Goal: Task Accomplishment & Management: Manage account settings

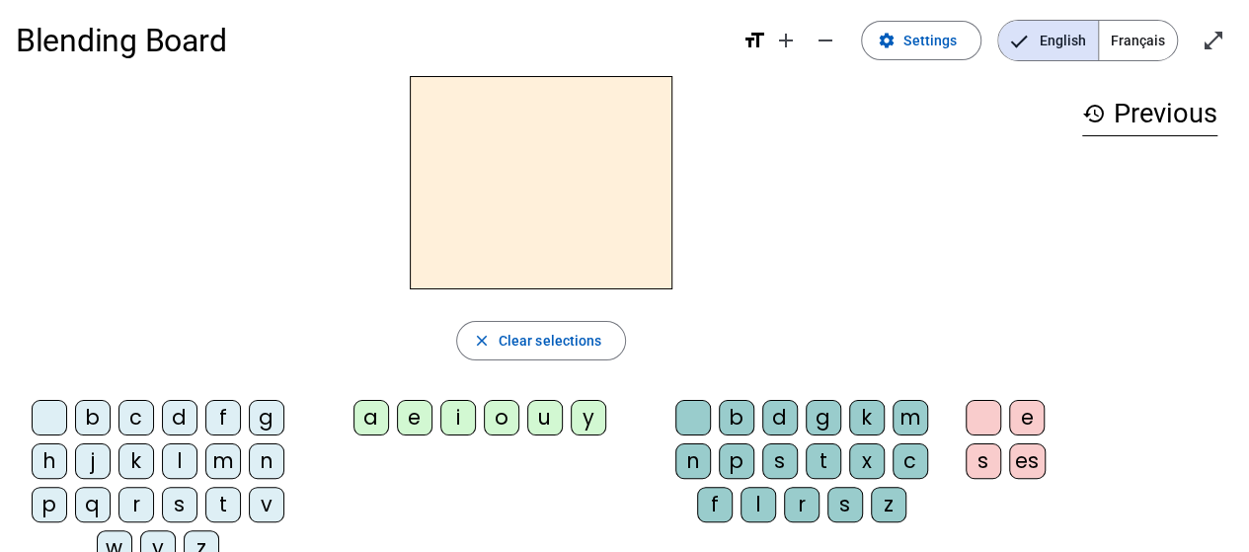
scroll to position [12, 0]
click at [1141, 40] on span "Français" at bounding box center [1137, 39] width 78 height 39
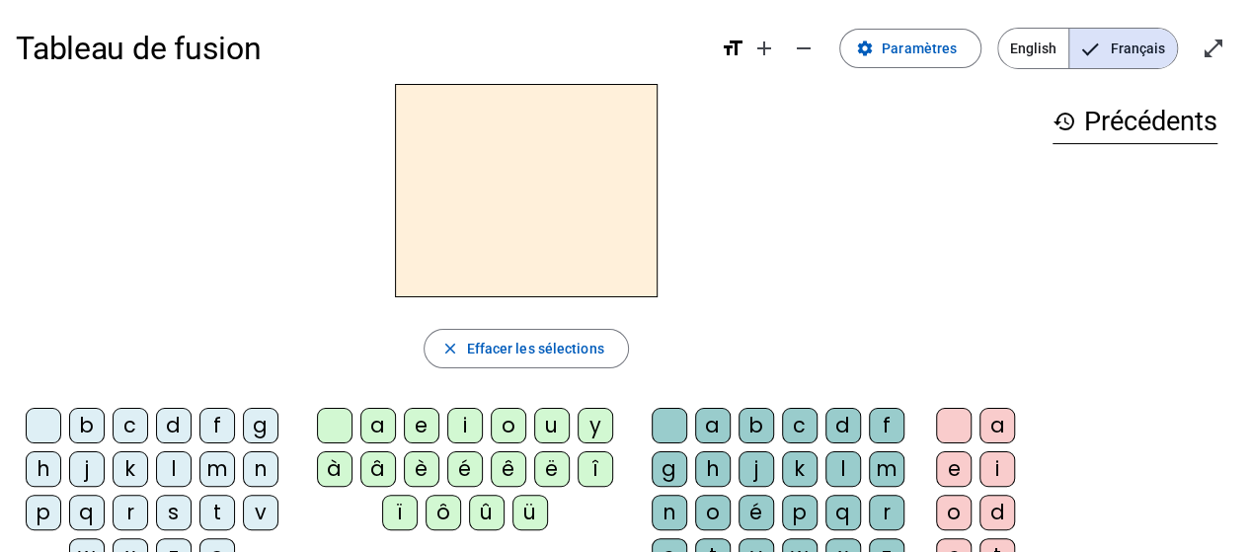
scroll to position [4, 0]
click at [922, 44] on span "Paramètres" at bounding box center [918, 48] width 75 height 24
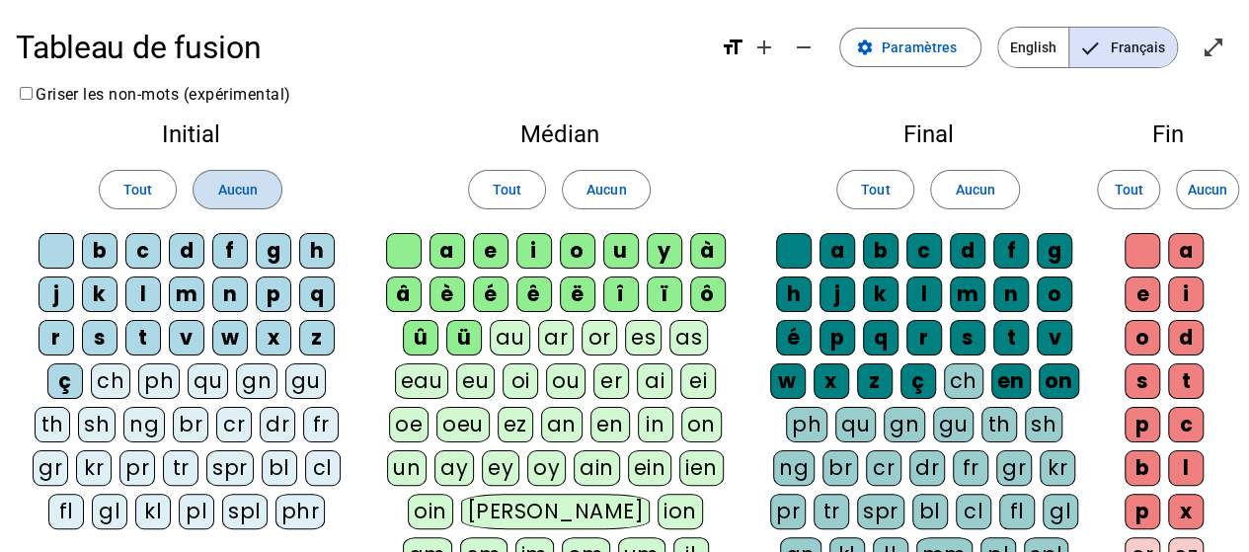
click at [237, 194] on span "Aucun" at bounding box center [236, 190] width 39 height 24
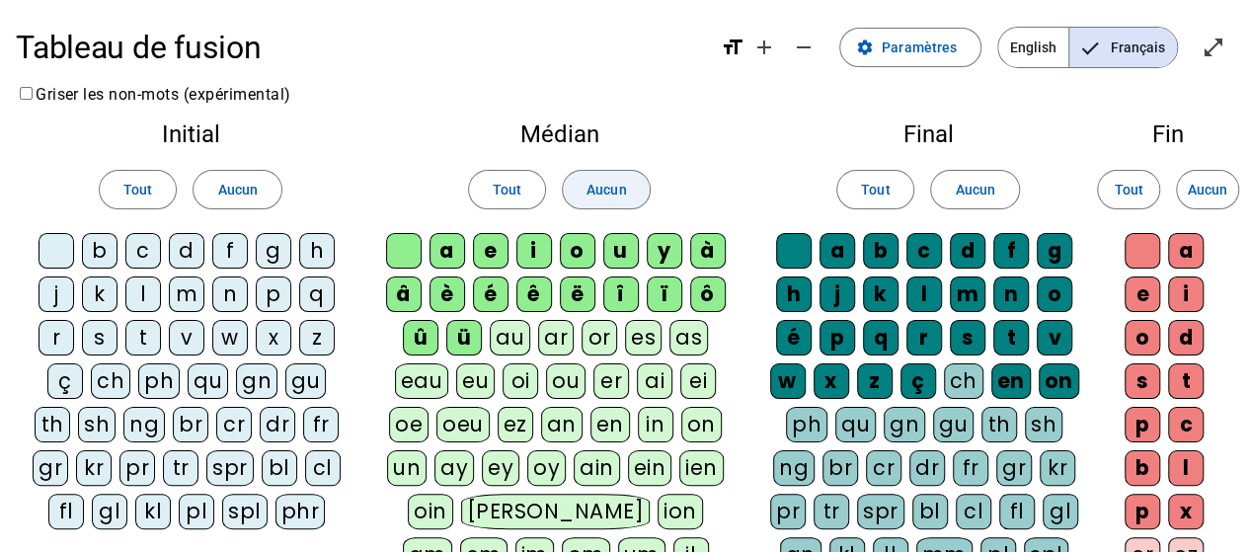
click at [609, 193] on span "Aucun" at bounding box center [605, 190] width 39 height 24
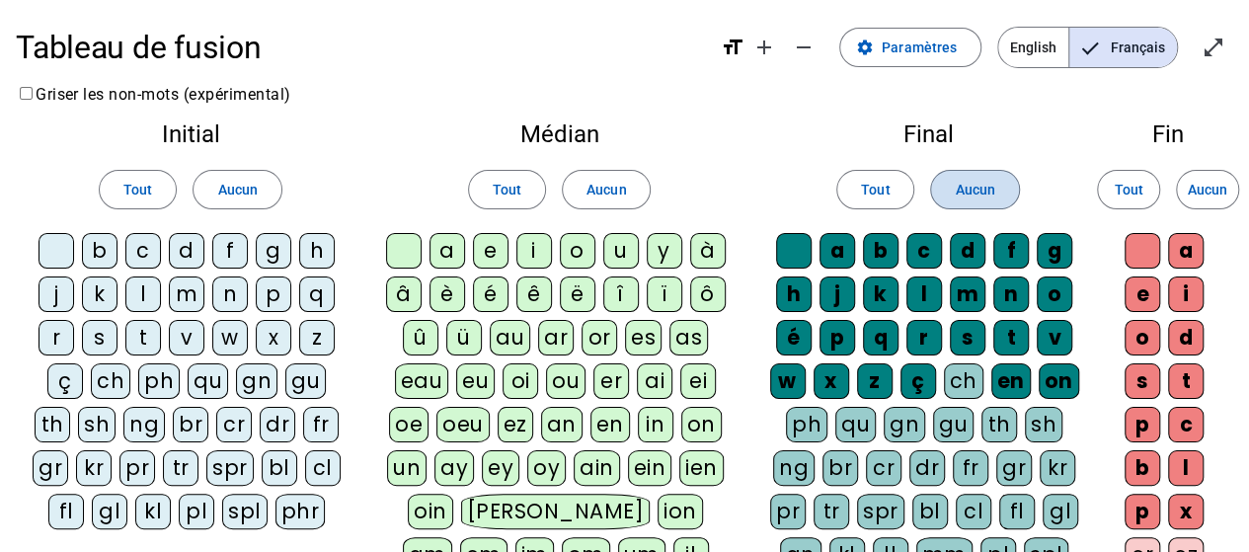
click at [994, 183] on span at bounding box center [974, 189] width 87 height 47
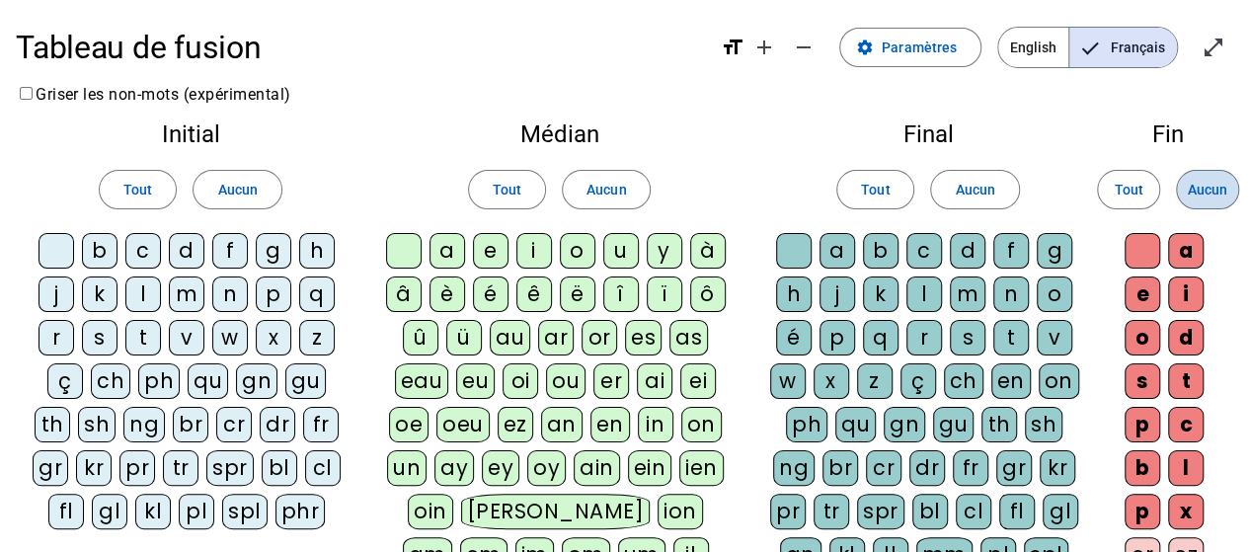
click at [1219, 185] on span "Aucun" at bounding box center [1206, 190] width 39 height 24
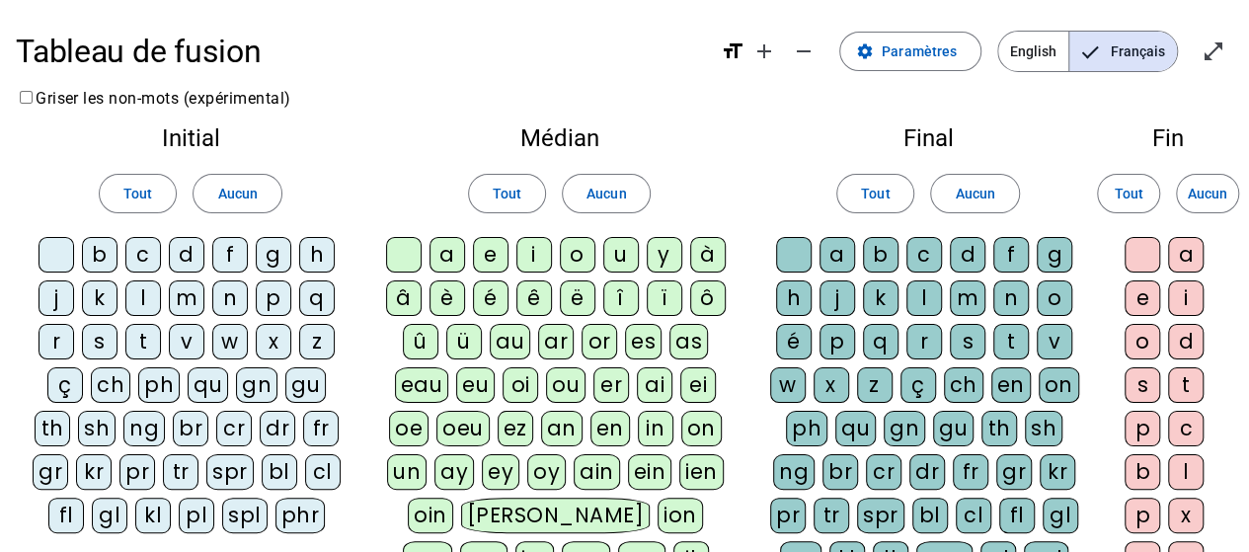
click at [1175, 174] on button "Aucun" at bounding box center [1206, 193] width 63 height 39
drag, startPoint x: 713, startPoint y: 0, endPoint x: 430, endPoint y: 100, distance: 299.4
click at [430, 100] on div "Tableau de fusion format_size add remove settings Paramètres English Français o…" at bounding box center [624, 510] width 1249 height 1021
